Goal: Transaction & Acquisition: Book appointment/travel/reservation

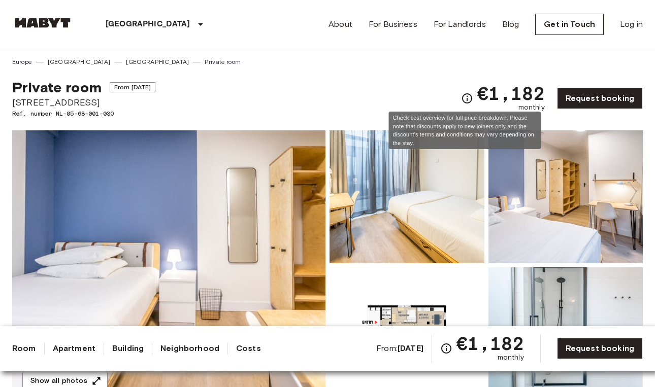
click at [464, 95] on icon "Check cost overview for full price breakdown. Please note that discounts apply …" at bounding box center [467, 98] width 12 height 12
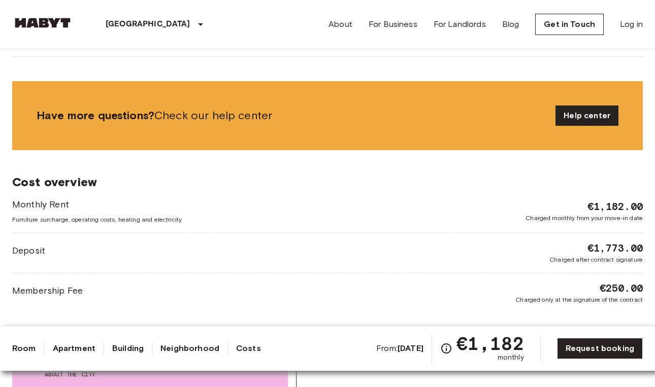
scroll to position [1163, 0]
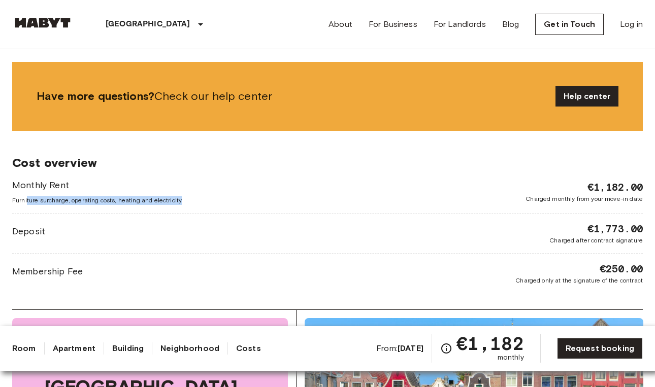
drag, startPoint x: 27, startPoint y: 202, endPoint x: 213, endPoint y: 204, distance: 185.8
click at [214, 204] on div "Monthly Rent Furniture surcharge, operating costs, heating and electricity €1,1…" at bounding box center [327, 192] width 630 height 26
click at [213, 204] on div "Monthly Rent Furniture surcharge, operating costs, heating and electricity €1,1…" at bounding box center [327, 192] width 630 height 26
click at [212, 227] on div "Deposit €1,773.00 Charged after contract signature" at bounding box center [327, 233] width 630 height 23
click at [215, 265] on div "Membership Fee €250.00 Charged only at the signature of the contract" at bounding box center [327, 273] width 630 height 23
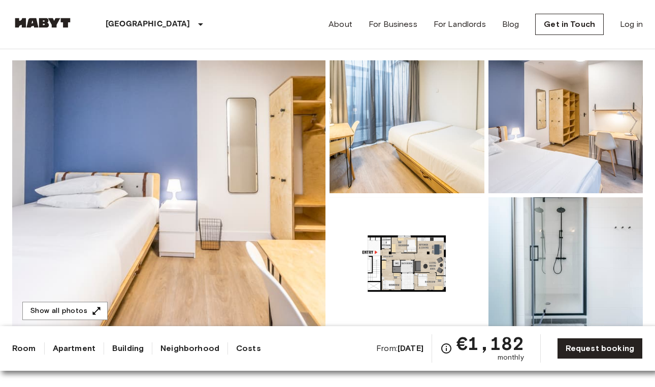
scroll to position [49, 0]
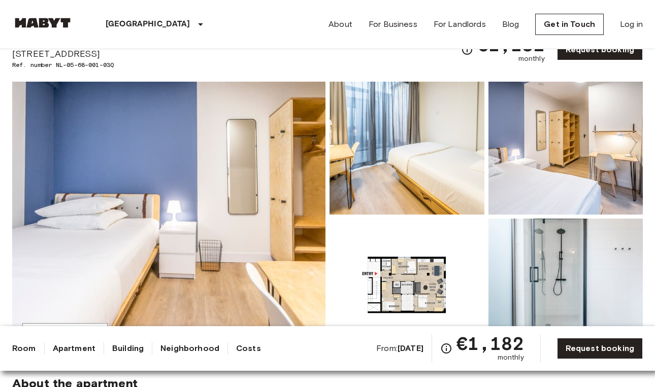
click at [414, 241] on img at bounding box center [406, 285] width 155 height 133
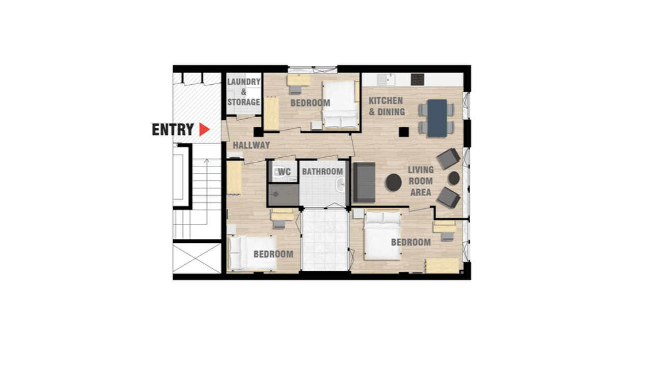
scroll to position [38, 0]
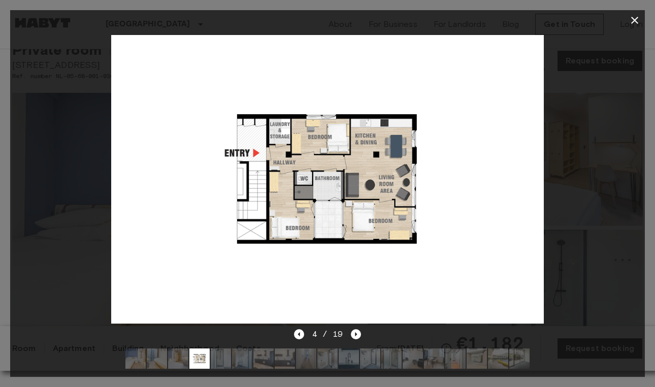
click at [634, 17] on icon "button" at bounding box center [634, 20] width 12 height 12
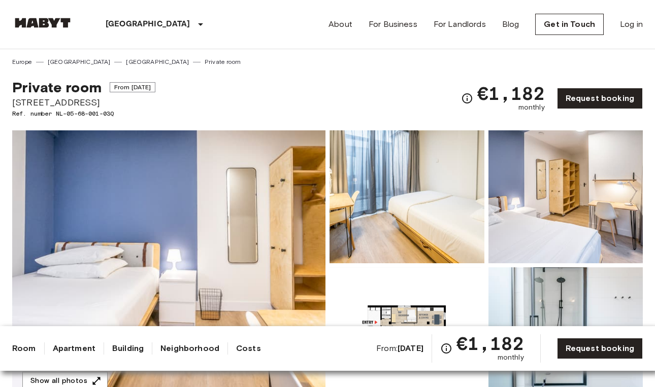
scroll to position [0, 0]
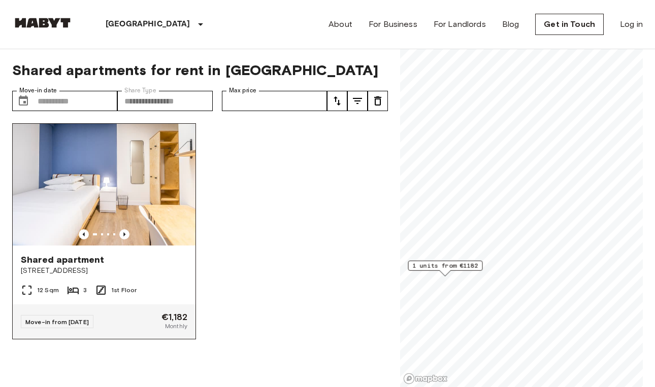
click at [92, 264] on span "Shared apartment" at bounding box center [62, 260] width 83 height 12
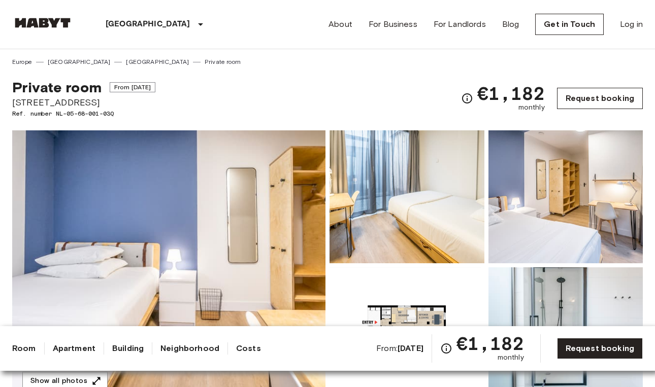
click at [598, 102] on link "Request booking" at bounding box center [600, 98] width 86 height 21
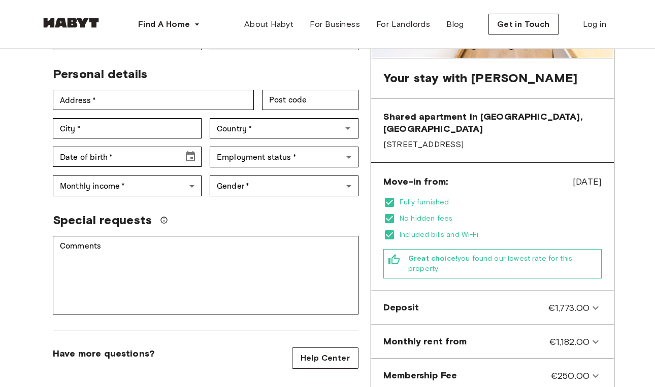
scroll to position [192, 0]
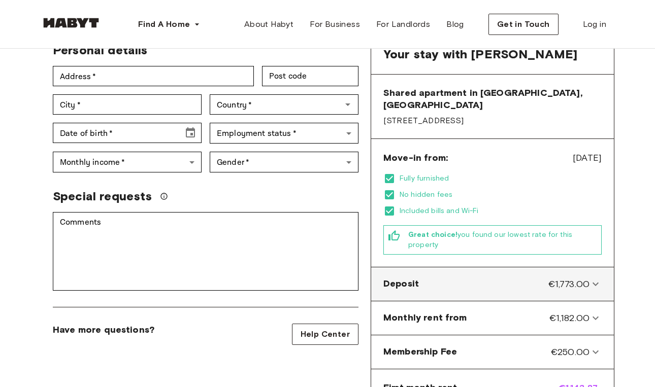
click at [445, 281] on div "Deposit €1,773.00" at bounding box center [486, 284] width 206 height 13
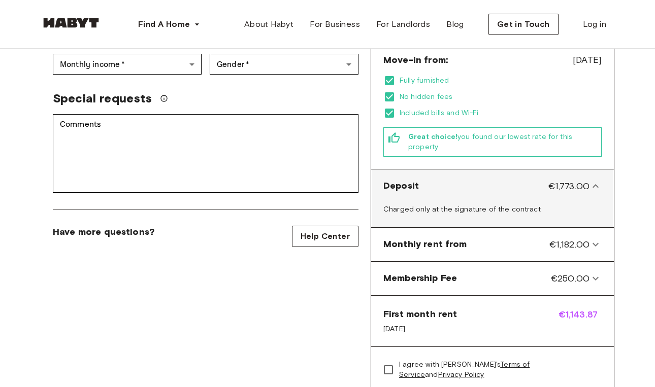
scroll to position [296, 0]
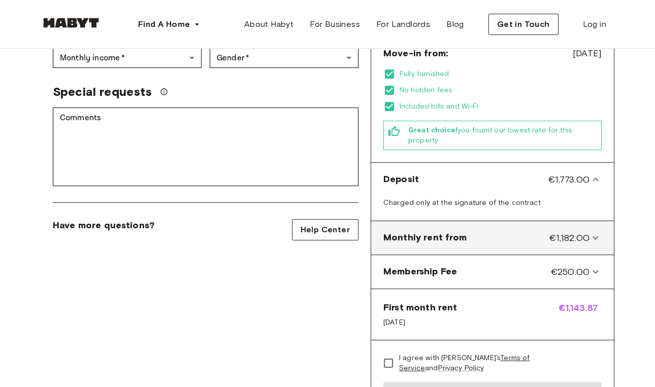
click at [461, 233] on span "Monthly rent from" at bounding box center [425, 237] width 84 height 13
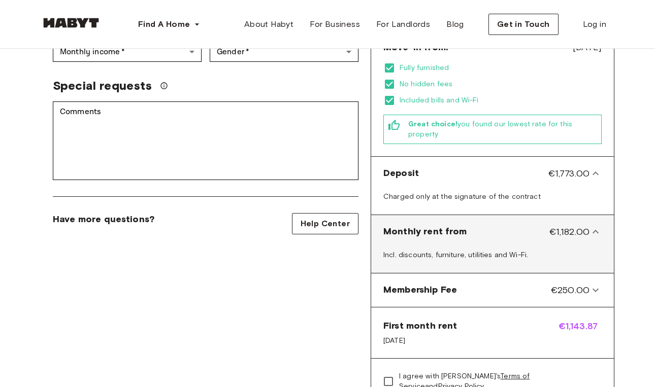
scroll to position [305, 0]
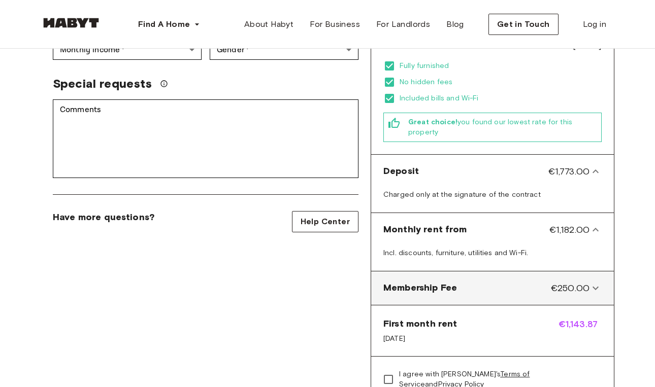
click at [508, 282] on div "Membership Fee €250.00" at bounding box center [486, 288] width 206 height 13
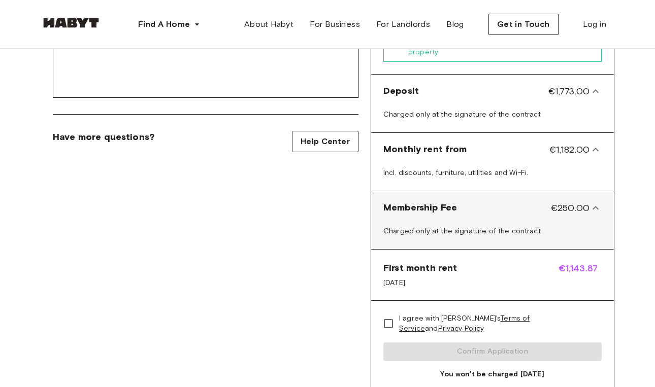
scroll to position [385, 0]
click at [508, 281] on div "First month rent Oct 2, 2025 €1,143.87" at bounding box center [492, 274] width 243 height 51
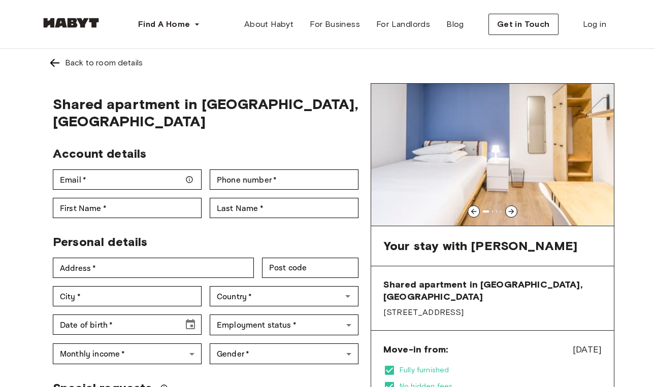
scroll to position [0, 0]
